Goal: Information Seeking & Learning: Learn about a topic

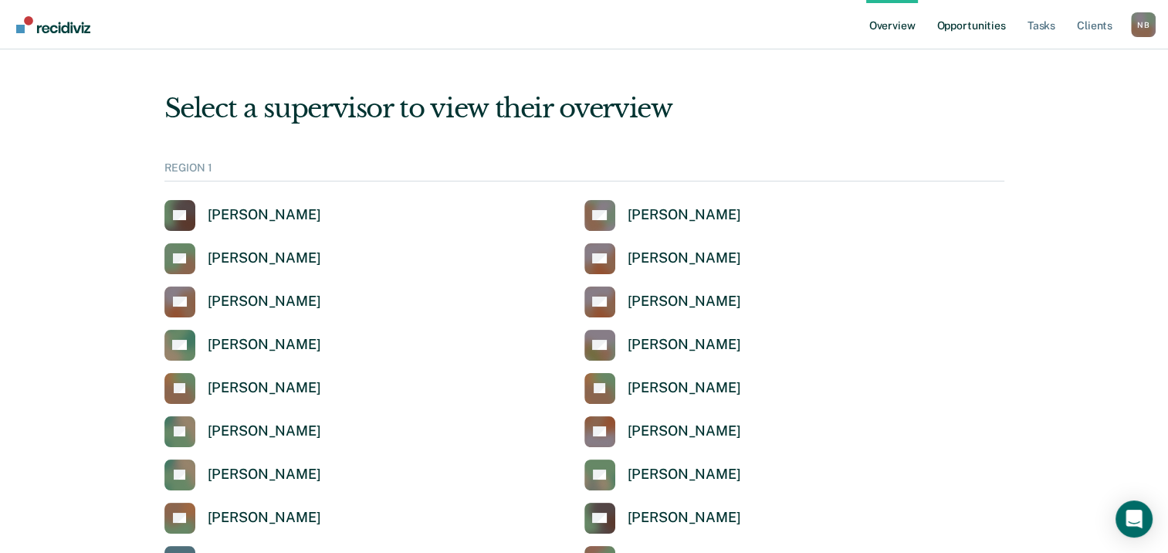
click at [958, 25] on link "Opportunities" at bounding box center [971, 24] width 75 height 49
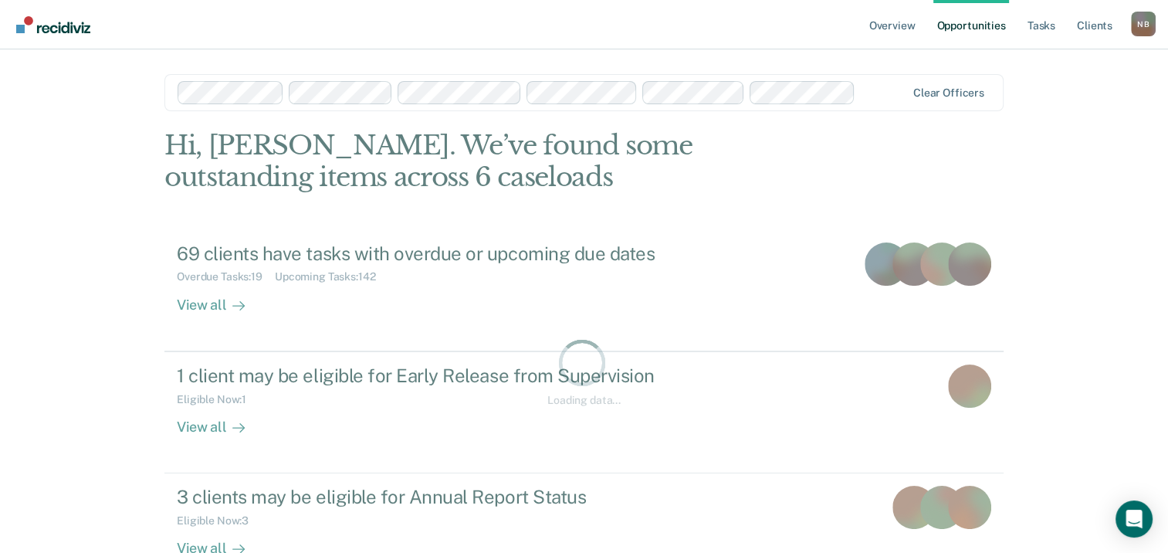
click at [875, 100] on div at bounding box center [884, 92] width 44 height 18
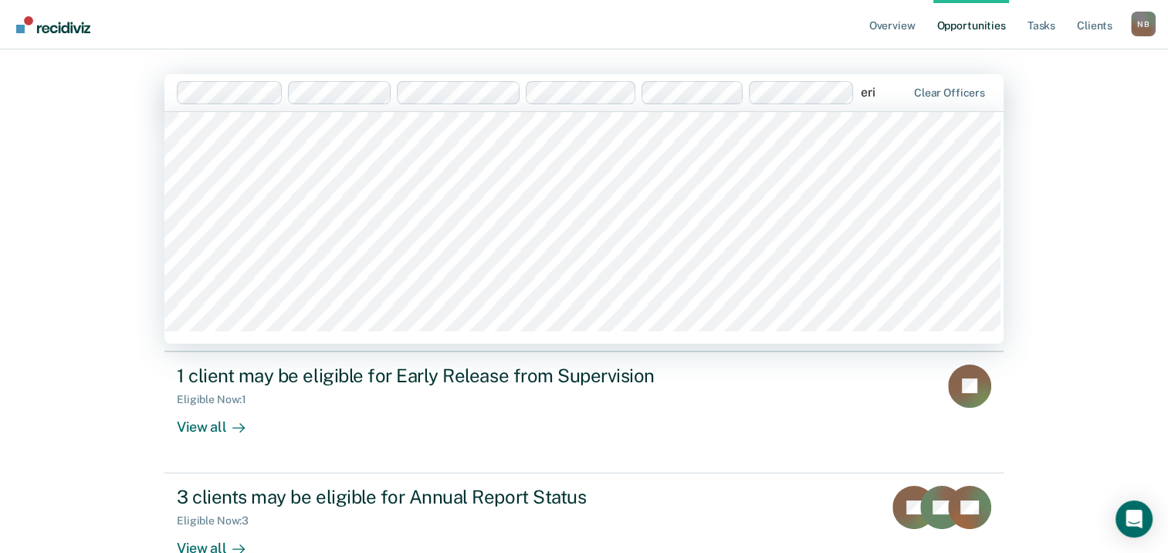
scroll to position [662, 0]
type input "[PERSON_NAME]"
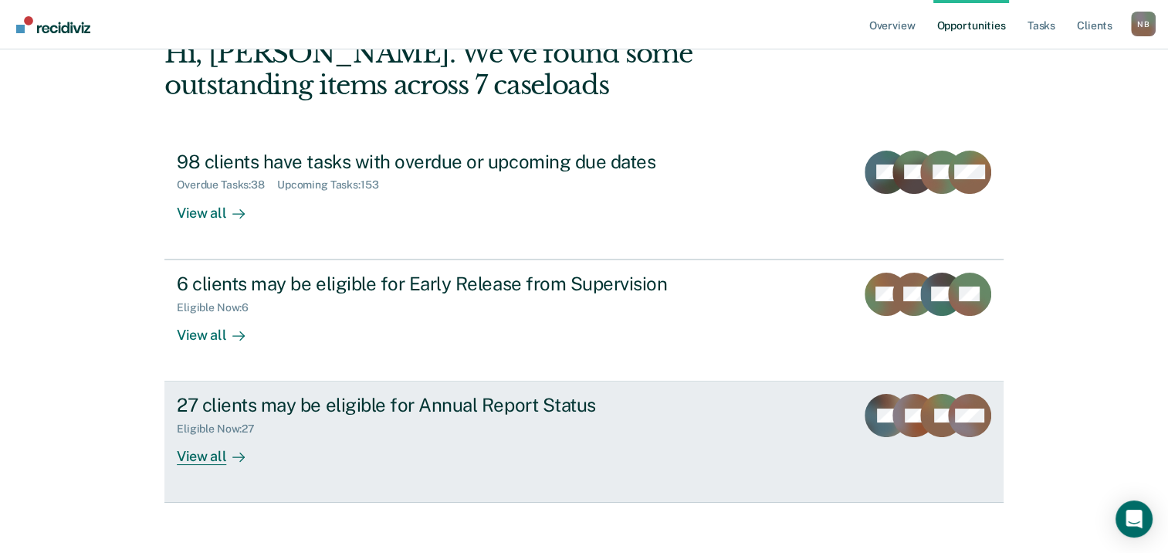
scroll to position [132, 0]
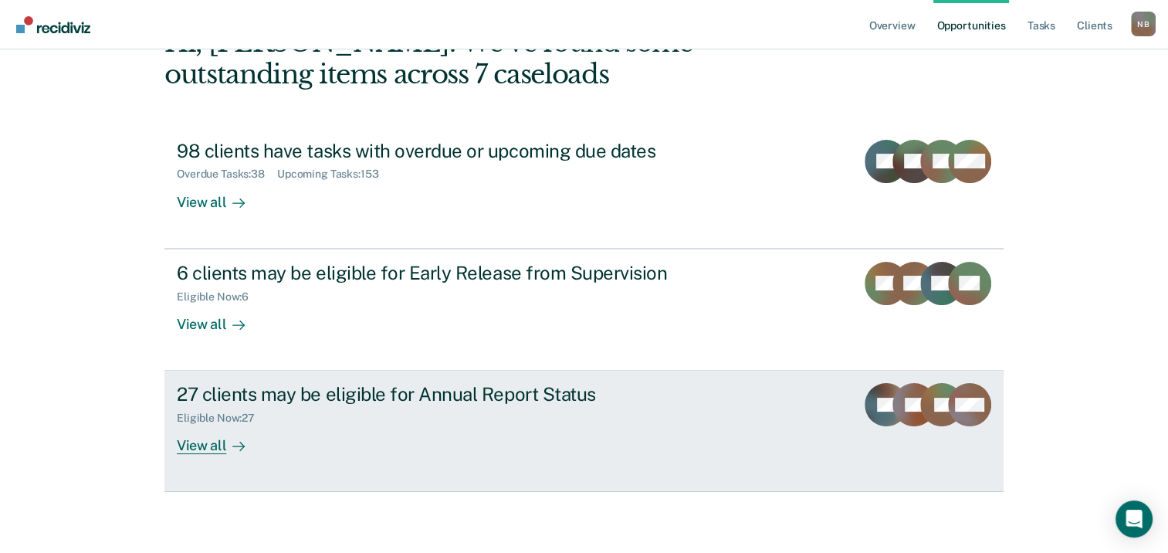
click at [332, 393] on div "27 clients may be eligible for Annual Report Status" at bounding box center [448, 394] width 542 height 22
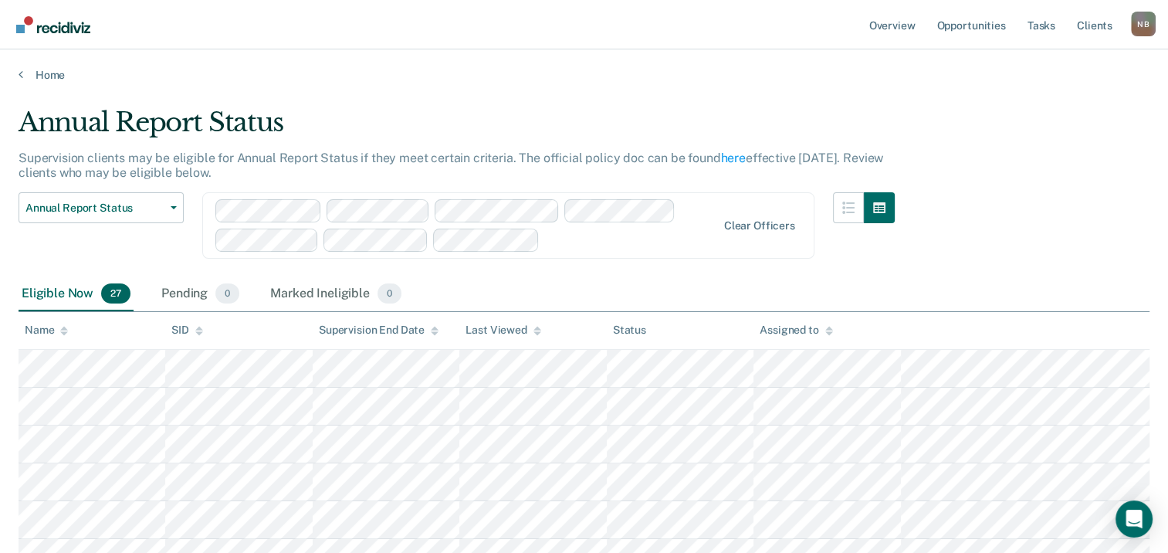
scroll to position [132, 0]
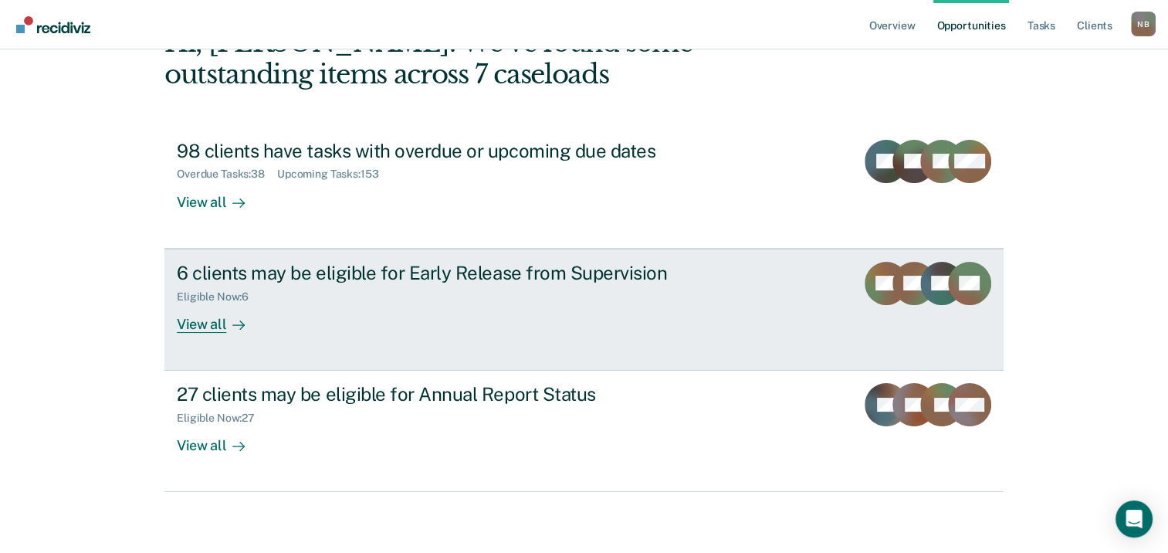
click at [231, 268] on div "6 clients may be eligible for Early Release from Supervision" at bounding box center [448, 273] width 542 height 22
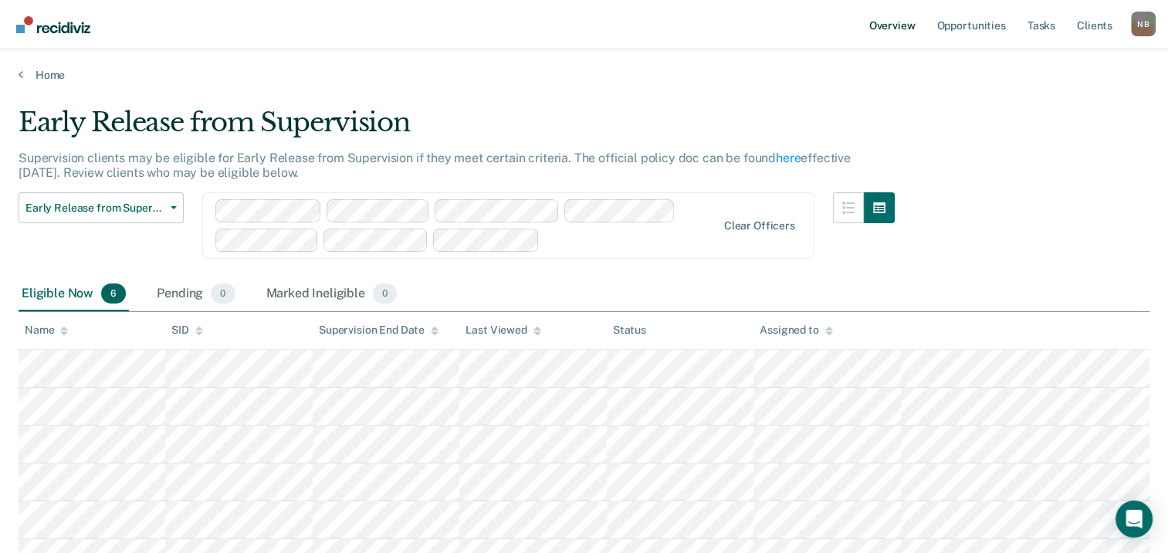
click at [901, 37] on link "Overview" at bounding box center [892, 24] width 53 height 49
